Goal: Register for event/course

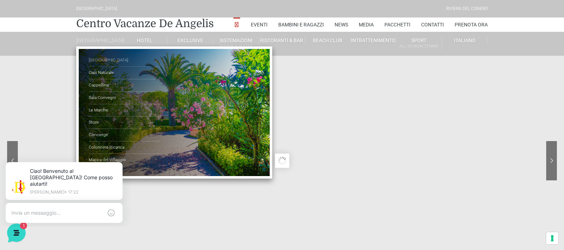
click at [102, 65] on link "[GEOGRAPHIC_DATA]" at bounding box center [124, 60] width 71 height 12
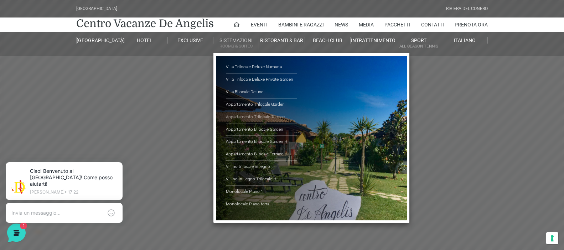
click at [261, 116] on link "Appartamento Trilocale Terrace" at bounding box center [261, 117] width 71 height 12
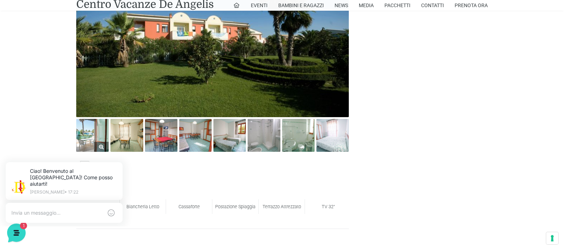
click at [95, 140] on img at bounding box center [92, 135] width 32 height 32
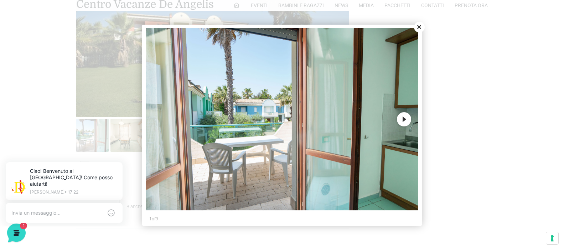
click at [406, 119] on button "Next" at bounding box center [404, 119] width 14 height 14
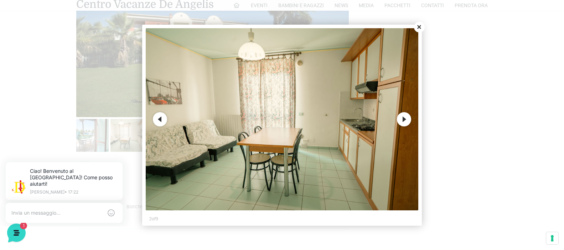
click at [406, 119] on button "Next" at bounding box center [404, 119] width 14 height 14
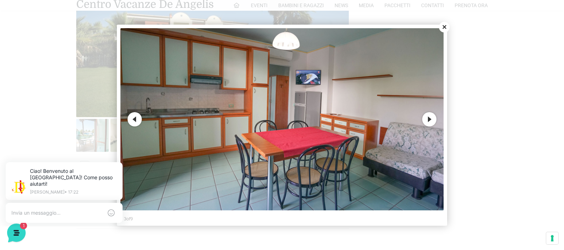
click at [406, 119] on img at bounding box center [282, 119] width 323 height 182
click at [434, 122] on button "Next" at bounding box center [430, 119] width 14 height 14
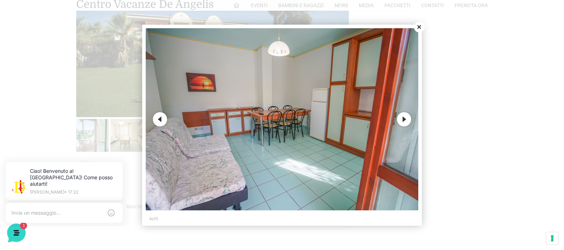
click at [410, 119] on button "Next" at bounding box center [404, 119] width 14 height 14
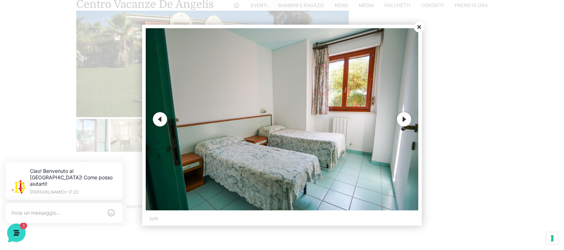
click at [408, 119] on button "Next" at bounding box center [404, 119] width 14 height 14
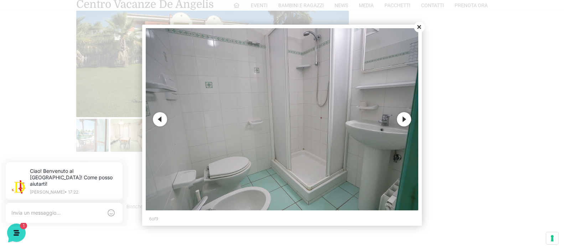
click at [408, 119] on button "Next" at bounding box center [404, 119] width 14 height 14
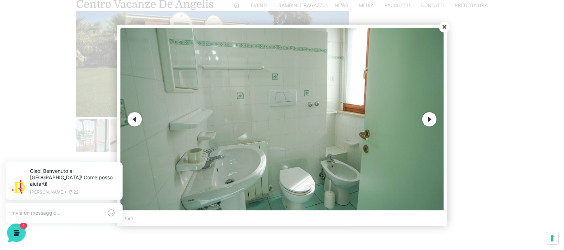
click at [406, 119] on img at bounding box center [282, 119] width 323 height 182
click at [430, 117] on button "Next" at bounding box center [430, 119] width 14 height 14
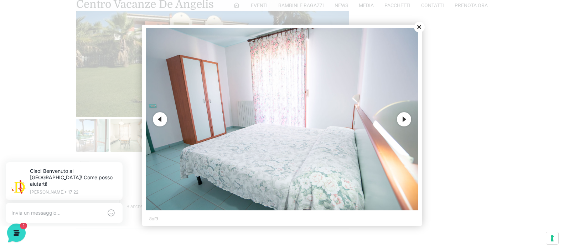
click at [404, 116] on button "Next" at bounding box center [404, 119] width 14 height 14
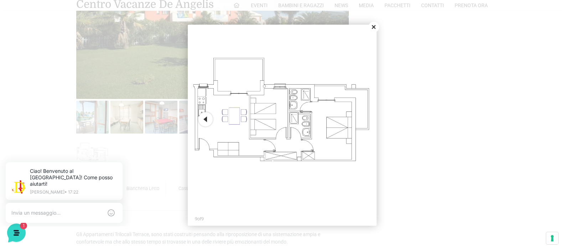
scroll to position [428, 0]
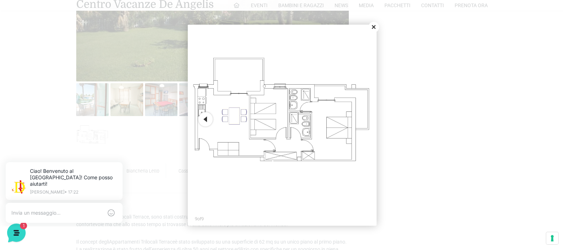
click at [374, 28] on button "Close" at bounding box center [374, 27] width 11 height 11
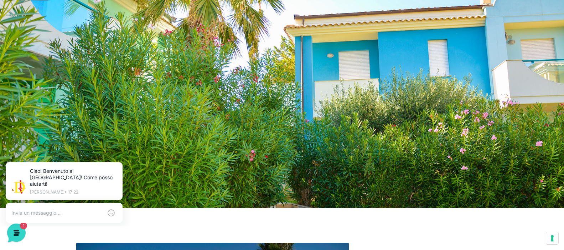
scroll to position [0, 0]
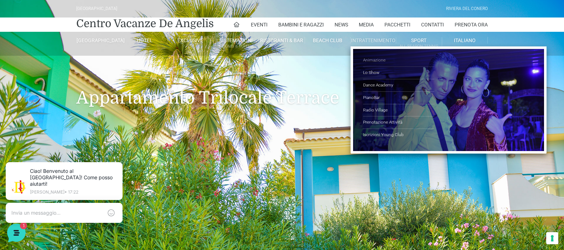
click at [379, 59] on link "Animazione" at bounding box center [398, 60] width 71 height 12
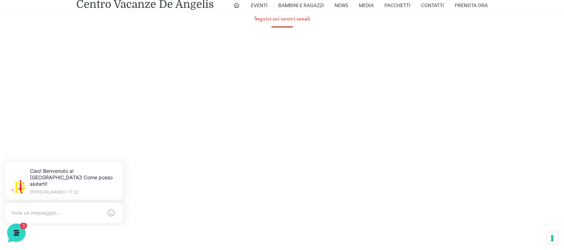
scroll to position [428, 0]
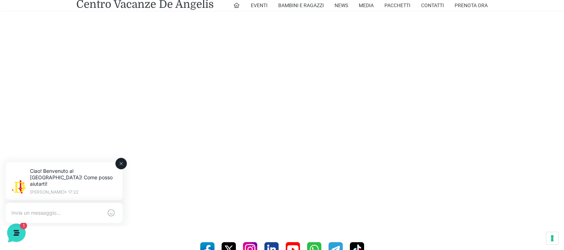
click at [121, 162] on icon at bounding box center [121, 163] width 6 height 6
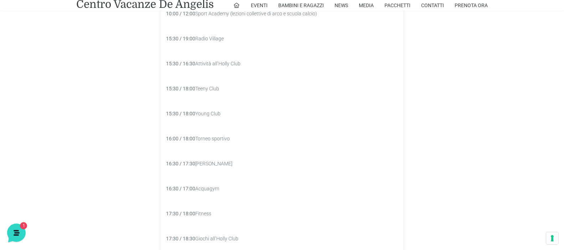
scroll to position [963, 0]
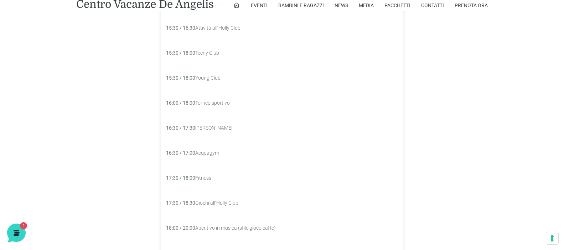
click at [208, 127] on p "9:30 / 13:00 Holly Club 10:00 / 12:00 Sport Academy (lezioni collettive di arco…" at bounding box center [282, 152] width 243 height 435
click at [208, 156] on p "9:30 / 13:00 Holly Club 10:00 / 12:00 Sport Academy (lezioni collettive di arco…" at bounding box center [282, 152] width 243 height 435
click at [206, 179] on p "9:30 / 13:00 Holly Club 10:00 / 12:00 Sport Academy (lezioni collettive di arco…" at bounding box center [282, 152] width 243 height 435
click at [211, 200] on p "9:30 / 13:00 Holly Club 10:00 / 12:00 Sport Academy (lezioni collettive di arco…" at bounding box center [282, 152] width 243 height 435
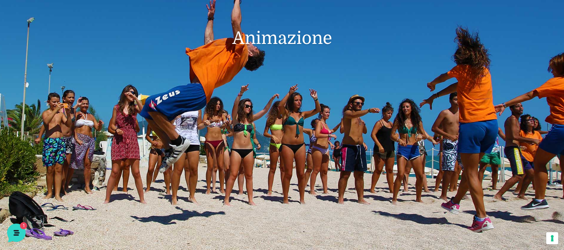
scroll to position [0, 0]
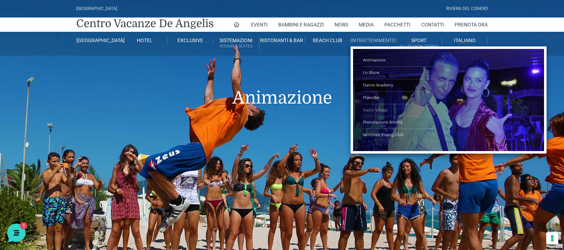
click at [375, 109] on link "Radio Village" at bounding box center [398, 110] width 71 height 12
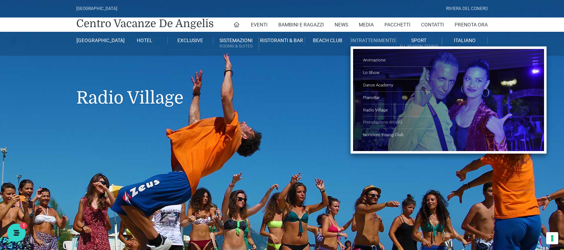
click at [374, 123] on link "Prenotazione Attività" at bounding box center [398, 122] width 71 height 12
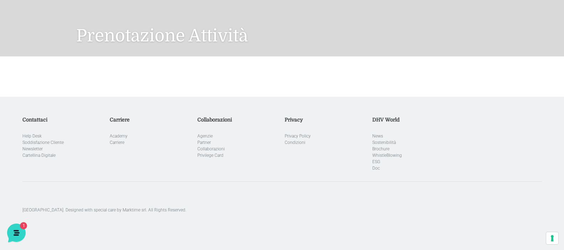
scroll to position [96, 0]
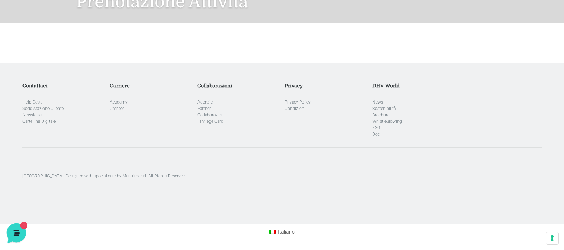
click at [15, 229] on icon at bounding box center [15, 232] width 19 height 19
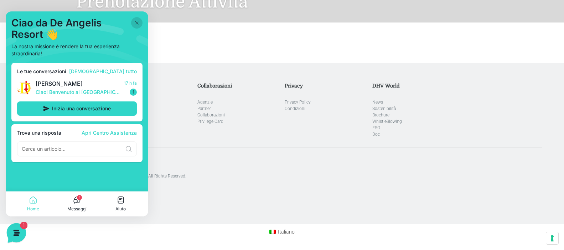
click at [15, 229] on icon at bounding box center [15, 232] width 19 height 19
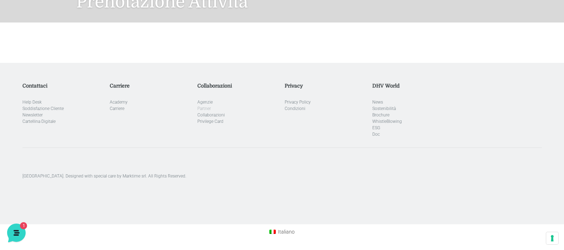
scroll to position [0, 0]
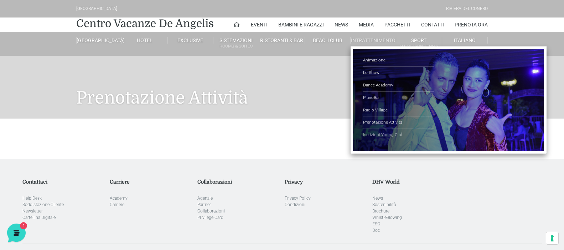
click at [379, 134] on link "Iscrizioni Young Club" at bounding box center [398, 135] width 71 height 12
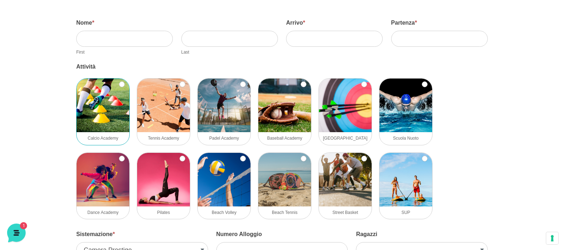
scroll to position [107, 0]
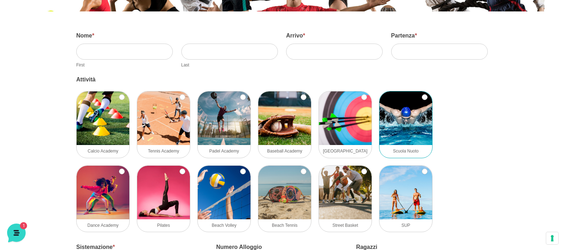
click at [408, 124] on img at bounding box center [406, 117] width 53 height 53
click at [422, 100] on input "Scuola Nuoto" at bounding box center [425, 97] width 6 height 6
click at [408, 124] on img at bounding box center [406, 117] width 53 height 53
click at [422, 100] on input "Scuola Nuoto" at bounding box center [425, 97] width 6 height 6
checkbox input "false"
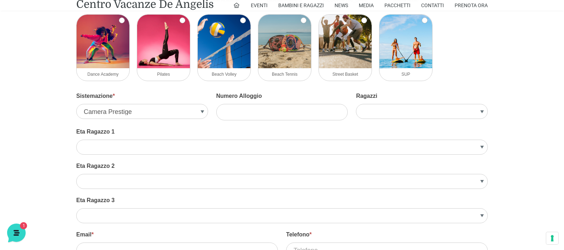
scroll to position [285, 0]
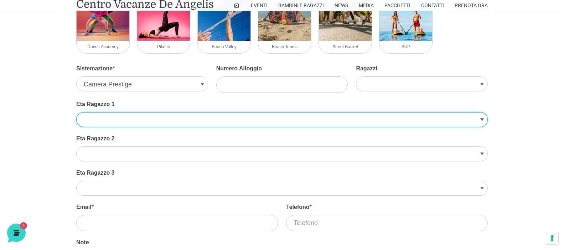
click at [150, 122] on select "13 14 15 16 17 18 19 20 21 22" at bounding box center [282, 119] width 412 height 15
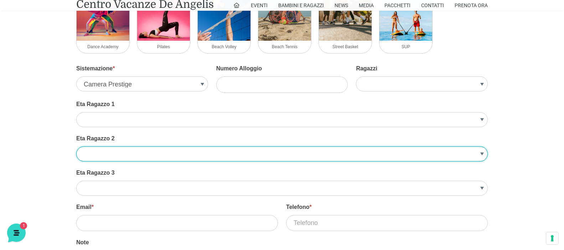
click at [142, 157] on select "13 14 15 16 17 18 19 20 21 22" at bounding box center [282, 153] width 412 height 15
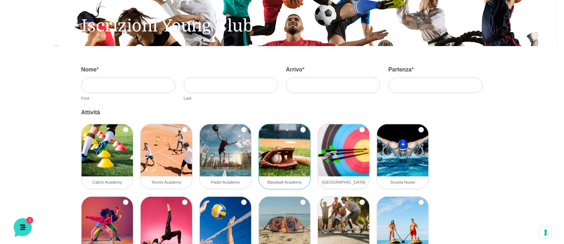
scroll to position [0, 0]
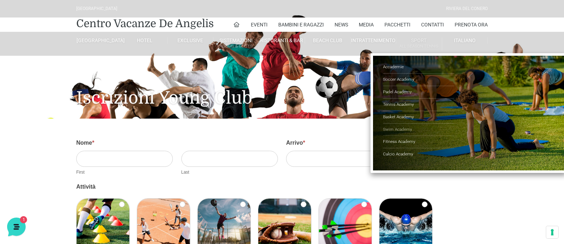
click at [394, 130] on link "Swim Academy" at bounding box center [418, 129] width 71 height 12
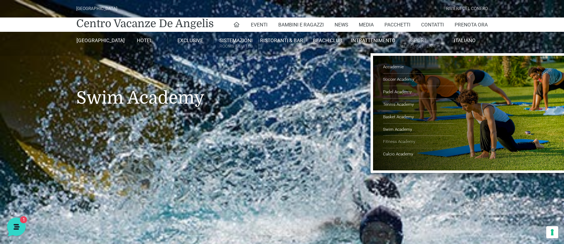
click at [396, 144] on link "Fitness Academy" at bounding box center [418, 141] width 71 height 12
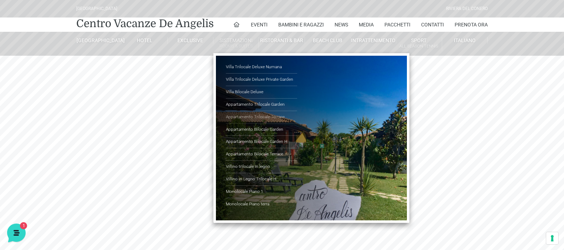
click at [254, 119] on link "Appartamento Trilocale Terrace" at bounding box center [261, 117] width 71 height 12
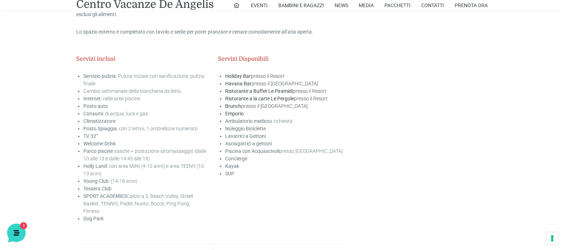
scroll to position [820, 0]
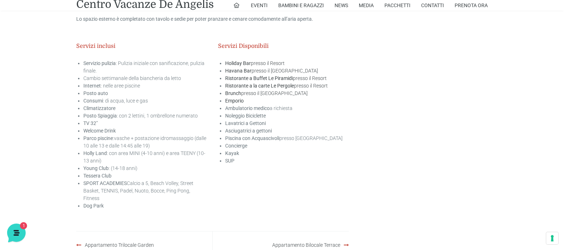
click at [258, 137] on strong "Piscina con Acquascivoli" at bounding box center [252, 138] width 54 height 6
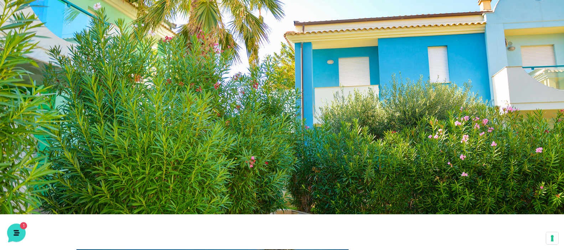
scroll to position [0, 0]
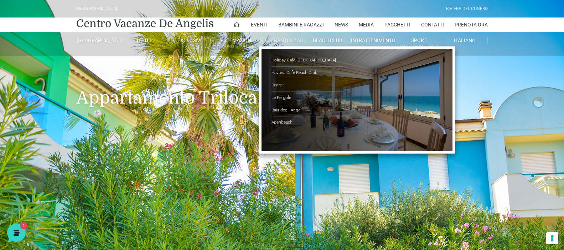
click at [281, 86] on link "Bistrot" at bounding box center [307, 85] width 71 height 12
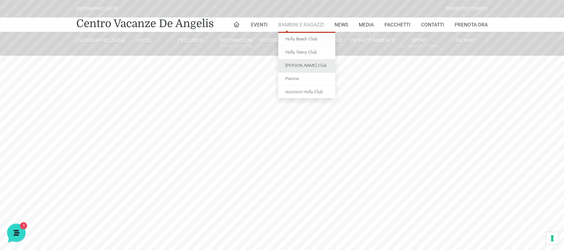
click at [295, 65] on link "[PERSON_NAME] Club" at bounding box center [306, 65] width 57 height 13
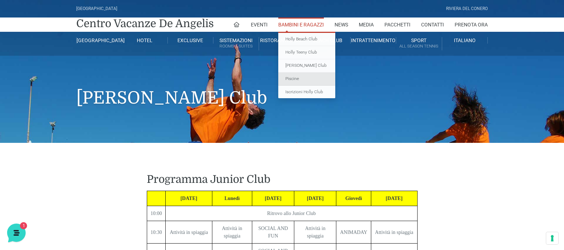
click at [299, 80] on link "Piscine" at bounding box center [306, 78] width 57 height 13
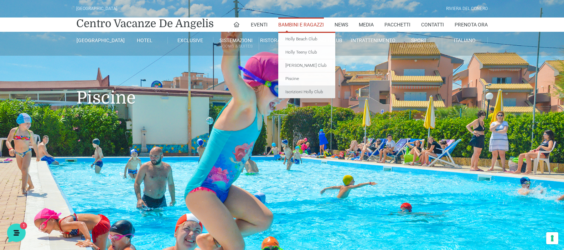
click at [305, 92] on link "Iscrizioni Holly Club" at bounding box center [306, 92] width 57 height 13
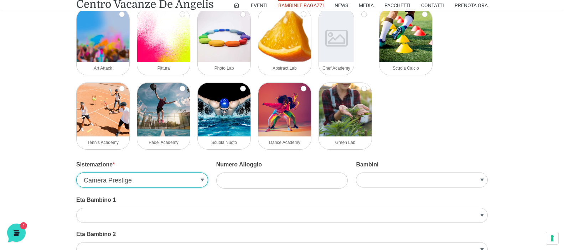
click at [171, 176] on select "Camera Prestige Suite Prestige Villa Trilocale Deluxe Villa Bilocale Deluxe Vil…" at bounding box center [142, 179] width 132 height 15
select select "Appartamento Trilocale Terrace"
click at [76, 172] on select "Camera Prestige Suite Prestige Villa Trilocale Deluxe Villa Bilocale Deluxe Vil…" at bounding box center [142, 179] width 132 height 15
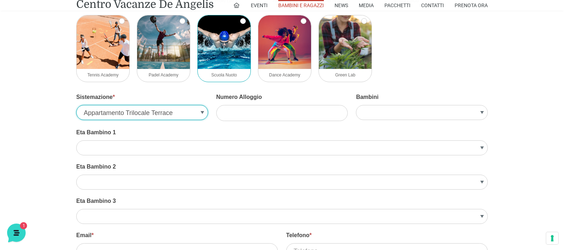
scroll to position [464, 0]
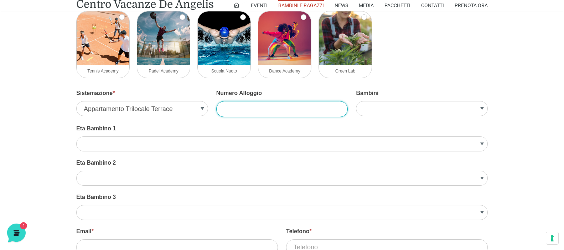
click at [258, 109] on input "Numero Alloggio" at bounding box center [282, 109] width 132 height 16
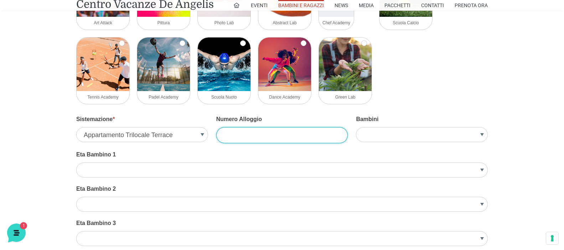
scroll to position [499, 0]
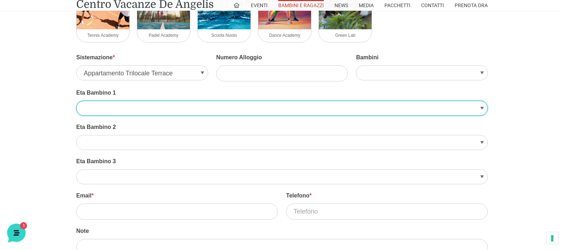
click at [153, 114] on select "1 2 3 4 5 6 7 8 9 10" at bounding box center [282, 108] width 412 height 15
click at [136, 103] on select "1 2 3 4 5 6 7 8 9 10" at bounding box center [282, 108] width 412 height 15
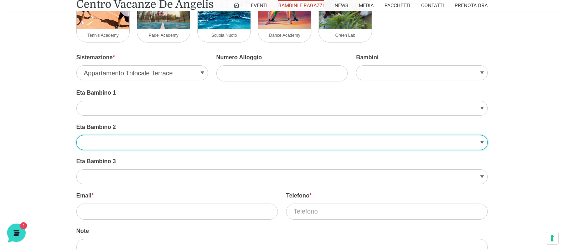
click at [117, 140] on select "1 2 3 4 5 6 7 8 9 10" at bounding box center [282, 142] width 412 height 15
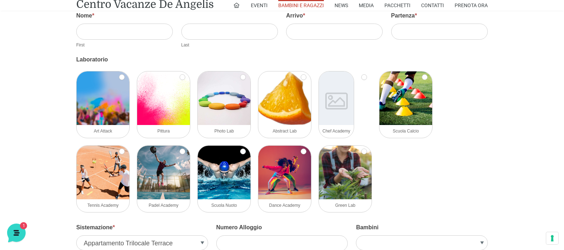
scroll to position [392, 0]
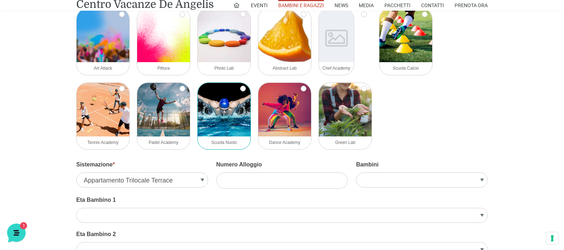
click at [222, 103] on img at bounding box center [224, 109] width 53 height 53
click at [240, 91] on input "Scuola Nuoto" at bounding box center [243, 89] width 6 height 6
checkbox input "true"
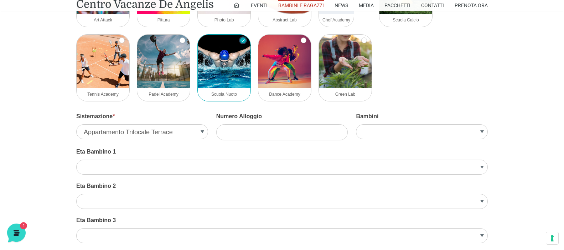
scroll to position [499, 0]
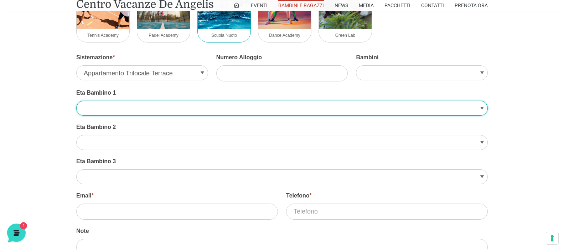
click at [140, 108] on select "1 2 3 4 5 6 7 8 9 10" at bounding box center [282, 108] width 412 height 15
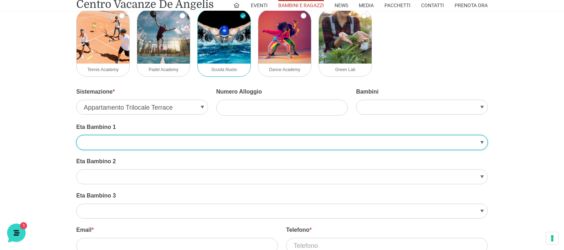
scroll to position [464, 0]
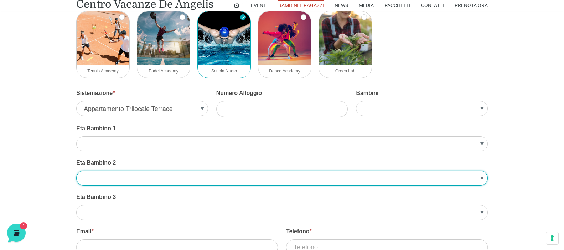
click at [133, 178] on select "1 2 3 4 5 6 7 8 9 10" at bounding box center [282, 177] width 412 height 15
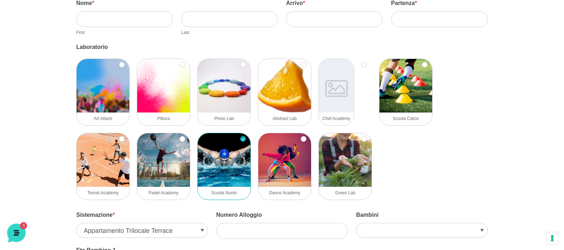
scroll to position [321, 0]
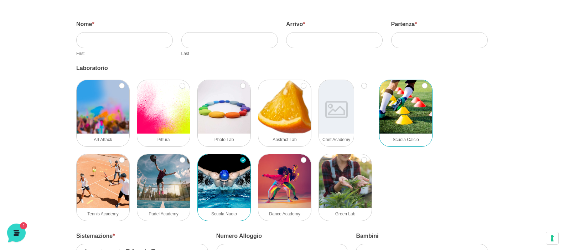
click at [415, 109] on img at bounding box center [406, 106] width 53 height 53
click at [422, 88] on input "Scuola Calcio" at bounding box center [425, 86] width 6 height 6
checkbox input "true"
click at [236, 170] on img at bounding box center [224, 180] width 53 height 53
click at [240, 163] on input "Scuola Nuoto" at bounding box center [243, 160] width 6 height 6
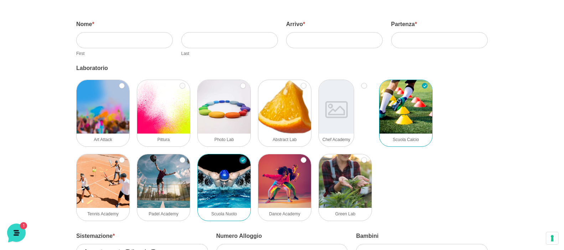
checkbox input "false"
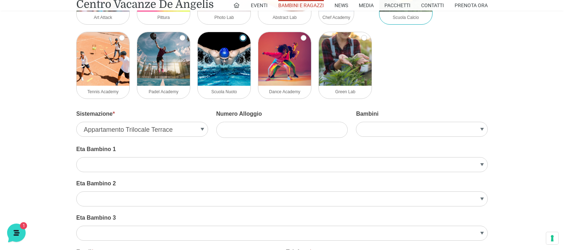
scroll to position [464, 0]
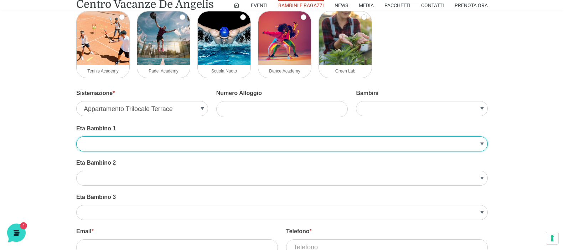
click at [153, 143] on select "1 2 3 4 5 6 7 8 9 10" at bounding box center [282, 143] width 412 height 15
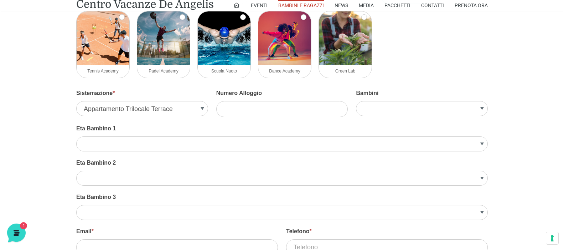
click at [384, 116] on div "Bambini 1 2 3" at bounding box center [422, 103] width 132 height 28
click at [390, 99] on label "Bambini" at bounding box center [422, 95] width 132 height 12
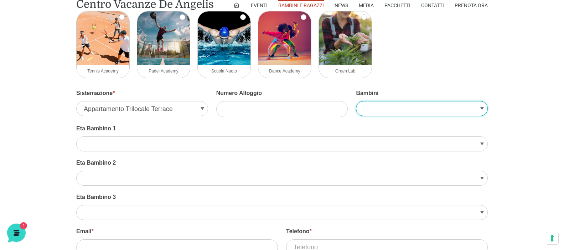
click at [390, 101] on select "1 2 3" at bounding box center [422, 108] width 132 height 15
click at [390, 107] on select "1 2 3" at bounding box center [422, 108] width 132 height 15
select select "3"
click at [356, 101] on select "1 2 3" at bounding box center [422, 108] width 132 height 15
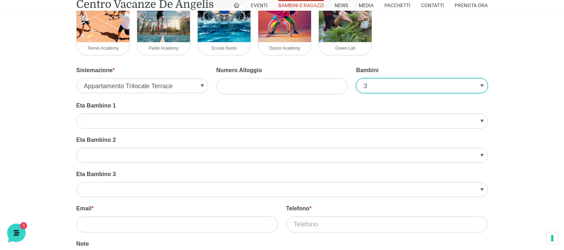
scroll to position [499, 0]
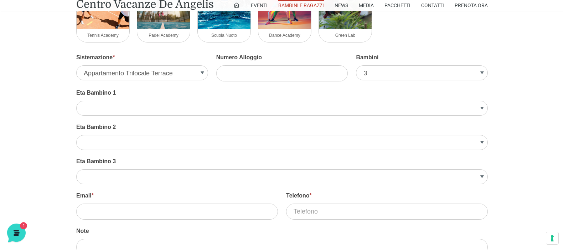
click at [207, 159] on label "Eta Bambino 3" at bounding box center [282, 163] width 412 height 12
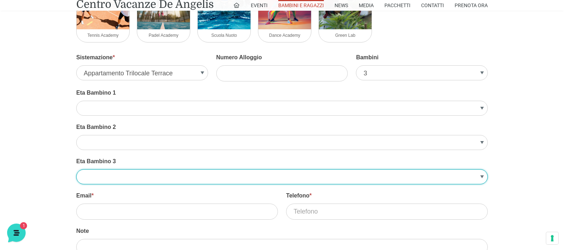
click at [207, 169] on select "1 2 3 4 5 6 7 8 9 10" at bounding box center [282, 176] width 412 height 15
click at [209, 175] on select "1 2 3 4 5 6 7 8 9 10" at bounding box center [282, 176] width 412 height 15
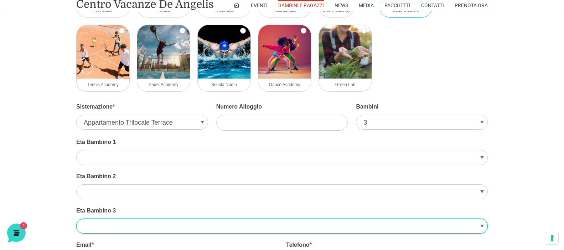
scroll to position [357, 0]
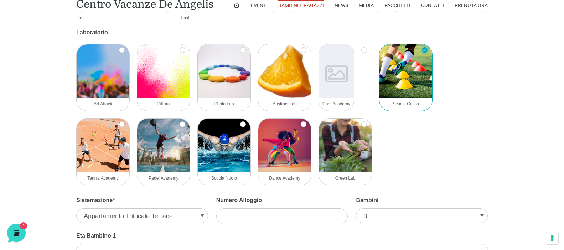
click at [424, 50] on input "Scuola Calcio" at bounding box center [425, 50] width 6 height 6
checkbox input "false"
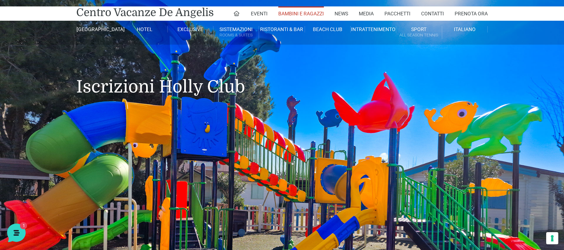
scroll to position [0, 0]
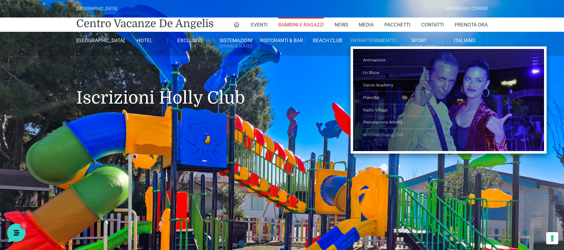
click at [385, 135] on link "Iscrizioni Young Club" at bounding box center [398, 135] width 71 height 12
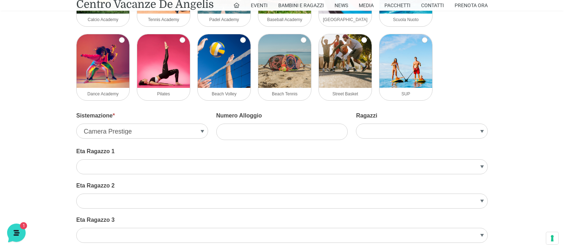
scroll to position [250, 0]
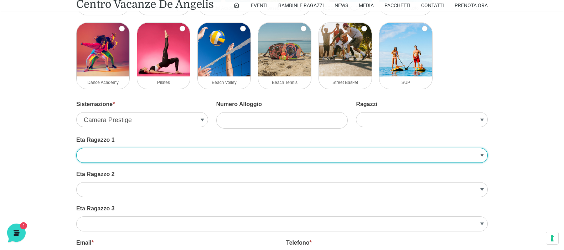
click at [231, 158] on select "13 14 15 16 17 18 19 20 21 22" at bounding box center [282, 155] width 412 height 15
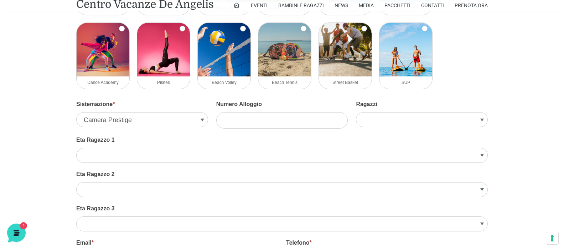
click at [34, 99] on div "Iscrizioni Young Club Nome * First Cognome * Last Arrivo * Partenza * Attività …" at bounding box center [282, 140] width 564 height 542
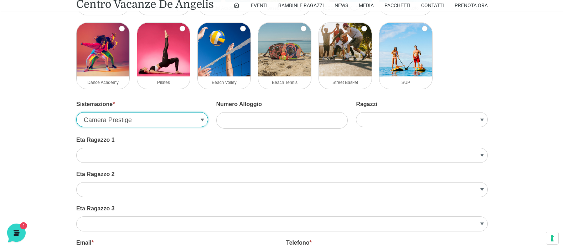
click at [142, 117] on select "Camera Prestige Suite Prestige Villa Trilocale Deluxe Villa Bilocale Deluxe Vil…" at bounding box center [142, 119] width 132 height 15
select select "Appartamento Trilocale Terrace"
click at [76, 112] on select "Camera Prestige Suite Prestige Villa Trilocale Deluxe Villa Bilocale Deluxe Vil…" at bounding box center [142, 119] width 132 height 15
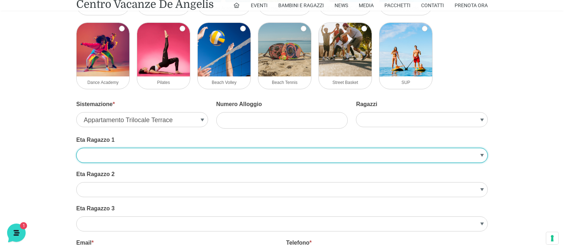
click at [156, 157] on select "13 14 15 16 17 18 19 20 21 22" at bounding box center [282, 155] width 412 height 15
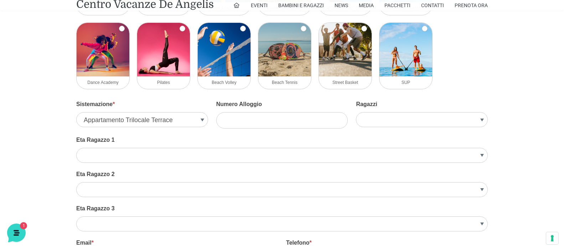
click at [57, 88] on div "Iscrizioni Young Club Nome * First Cognome * Last Arrivo * Partenza * Attività …" at bounding box center [282, 140] width 564 height 542
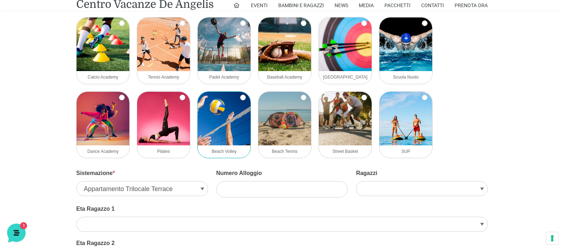
scroll to position [178, 0]
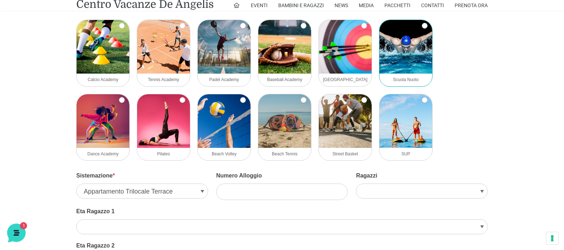
click at [418, 54] on img at bounding box center [406, 46] width 53 height 53
click at [422, 29] on input "Scuola Nuoto" at bounding box center [425, 26] width 6 height 6
checkbox input "true"
click at [358, 45] on img at bounding box center [345, 46] width 53 height 53
click at [362, 29] on input "[GEOGRAPHIC_DATA]" at bounding box center [365, 26] width 6 height 6
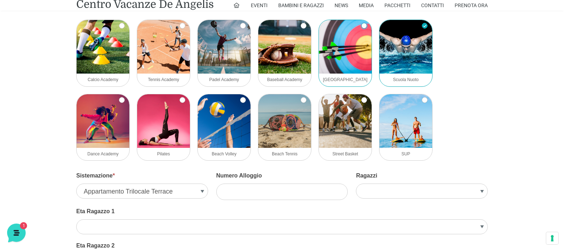
checkbox input "true"
click at [289, 45] on img at bounding box center [285, 46] width 53 height 53
click at [301, 29] on input "Baseball Academy" at bounding box center [304, 26] width 6 height 6
checkbox input "true"
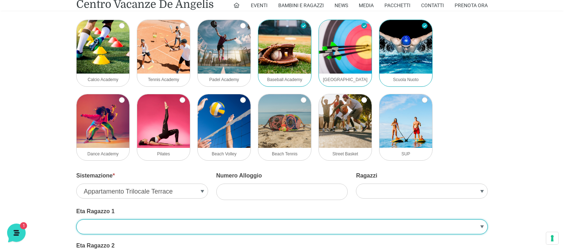
click at [140, 230] on select "13 14 15 16 17 18 19 20 21 22" at bounding box center [282, 226] width 412 height 15
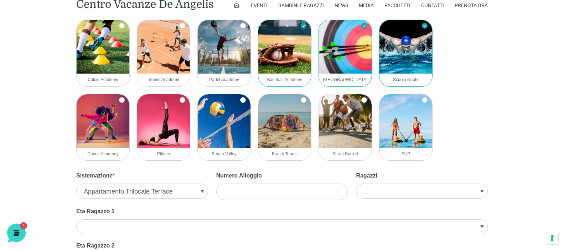
click at [51, 69] on div "Iscrizioni Young Club Nome * First Cognome * Last Arrivo * Partenza * Attività …" at bounding box center [282, 211] width 564 height 542
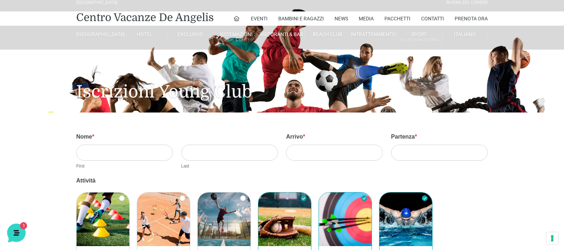
scroll to position [0, 0]
